Goal: Information Seeking & Learning: Learn about a topic

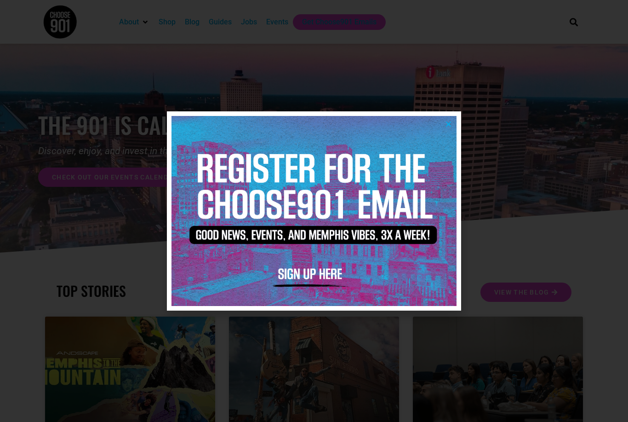
click at [441, 122] on img at bounding box center [314, 211] width 285 height 190
click at [447, 124] on icon "Close" at bounding box center [448, 123] width 7 height 7
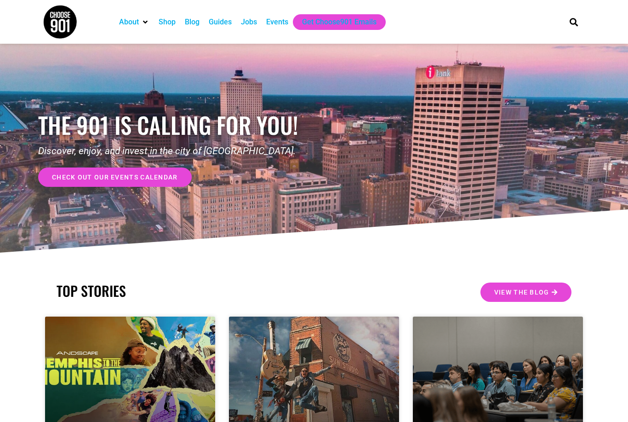
click at [247, 26] on div "Jobs" at bounding box center [249, 22] width 16 height 11
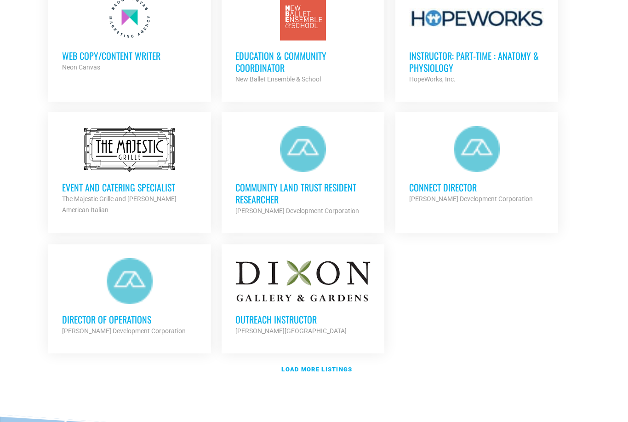
scroll to position [981, 0]
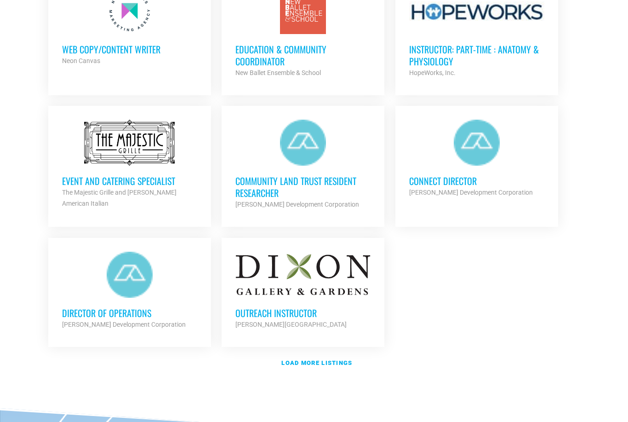
click at [324, 359] on strong "Load more listings" at bounding box center [316, 362] width 71 height 7
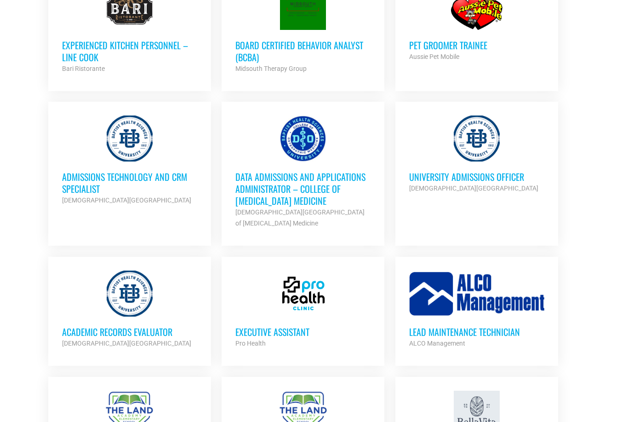
scroll to position [1512, 0]
click at [158, 327] on h3 "Academic Records Evaluator" at bounding box center [129, 332] width 135 height 12
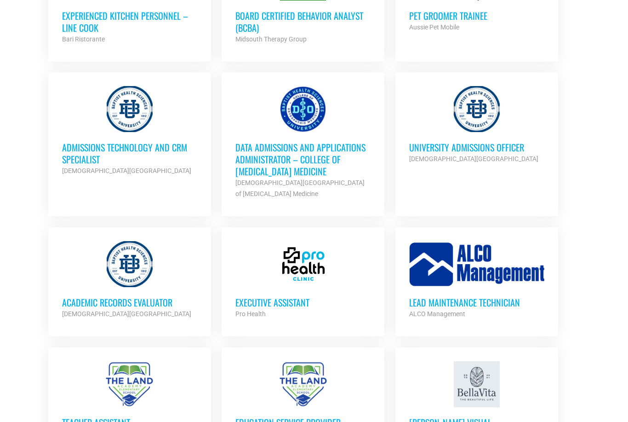
click at [510, 141] on h3 "University Admissions Officer" at bounding box center [476, 147] width 135 height 12
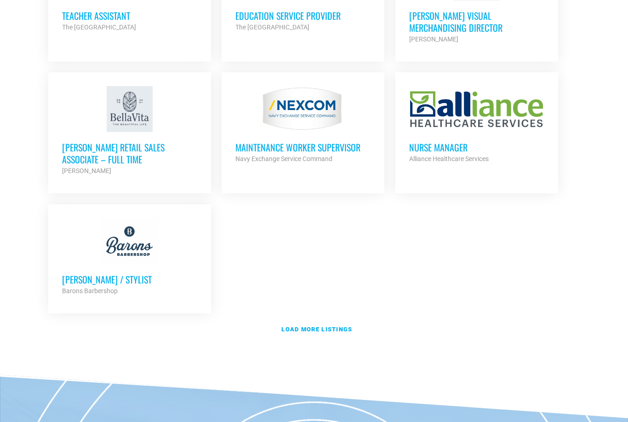
scroll to position [1949, 0]
click at [331, 326] on strong "Load more listings" at bounding box center [316, 329] width 71 height 7
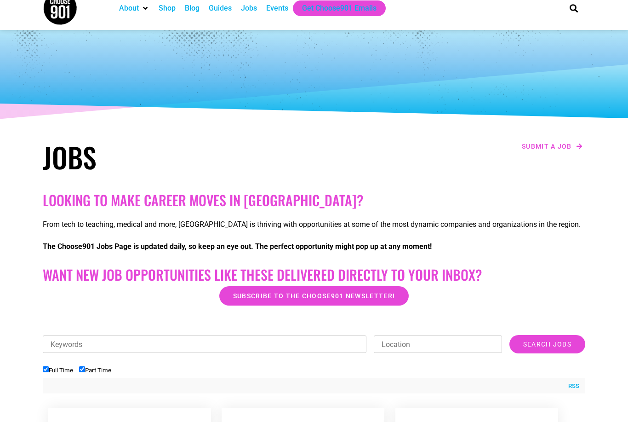
scroll to position [0, 0]
